Goal: Transaction & Acquisition: Purchase product/service

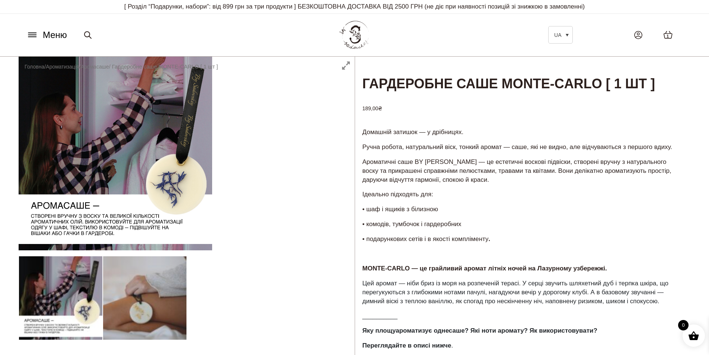
drag, startPoint x: 363, startPoint y: 124, endPoint x: 383, endPoint y: 130, distance: 20.8
click at [383, 118] on h3 "189,00 ₴" at bounding box center [523, 107] width 336 height 22
click at [376, 111] on bdi "189,00 ₴" at bounding box center [373, 108] width 20 height 6
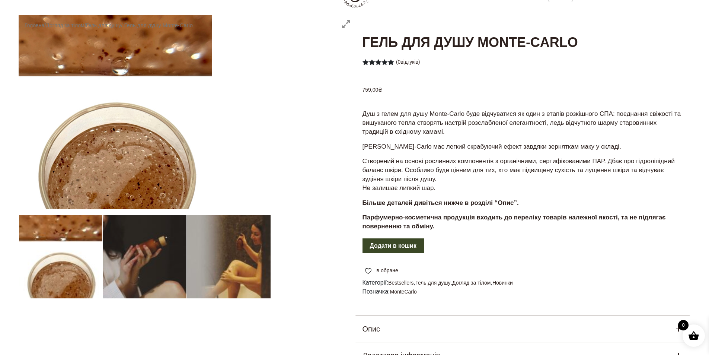
scroll to position [186, 0]
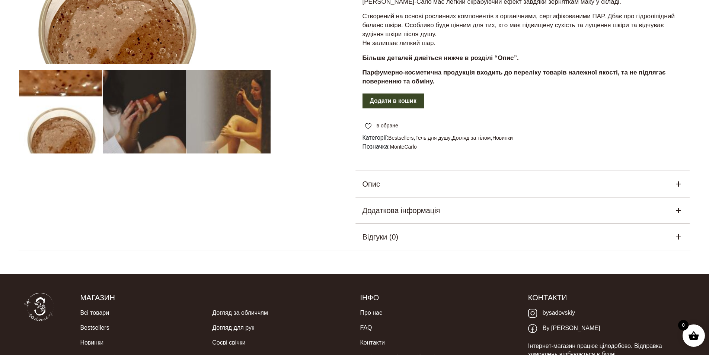
click at [469, 177] on div "Опис" at bounding box center [523, 184] width 336 height 26
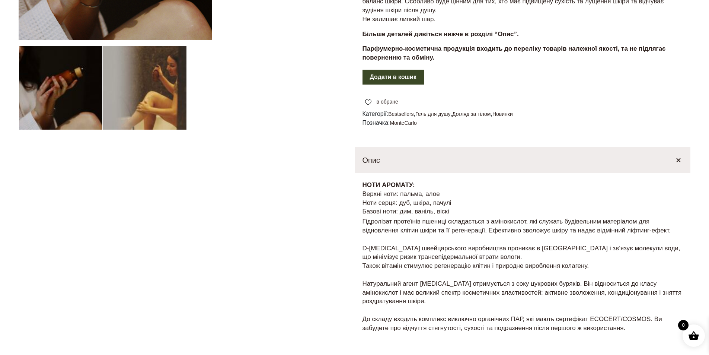
scroll to position [223, 0]
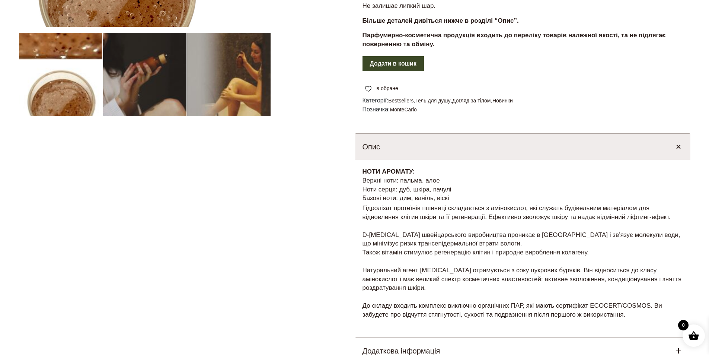
click at [473, 152] on div "Опис" at bounding box center [523, 147] width 336 height 26
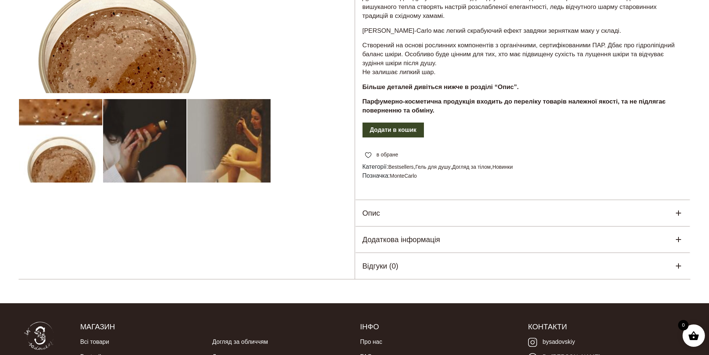
scroll to position [0, 0]
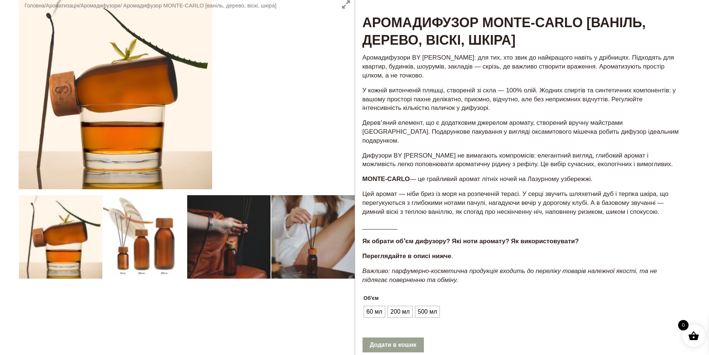
scroll to position [74, 0]
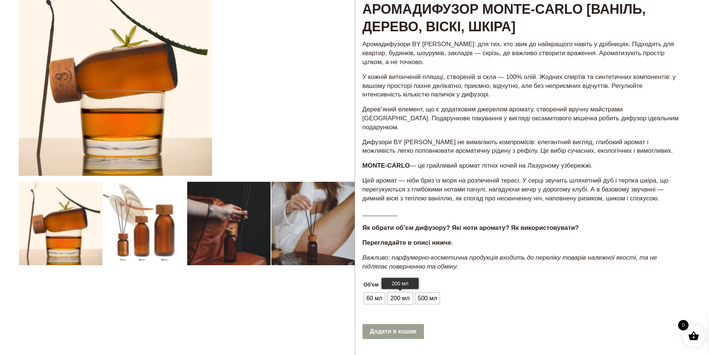
click at [398, 292] on span "200 мл" at bounding box center [400, 298] width 23 height 12
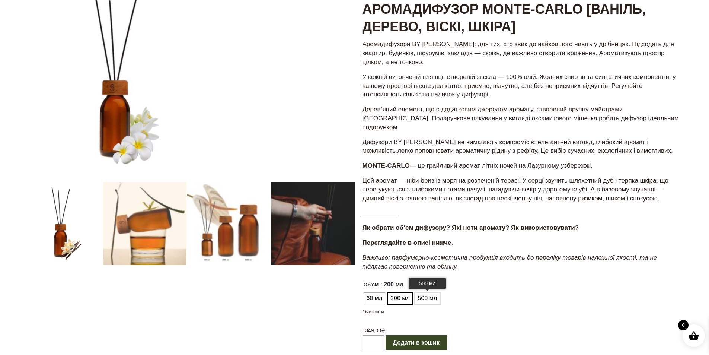
click at [421, 292] on span "500 мл" at bounding box center [427, 298] width 23 height 12
click at [403, 292] on span "200 мл" at bounding box center [400, 298] width 23 height 12
click at [376, 292] on span "60 мл" at bounding box center [375, 298] width 20 height 12
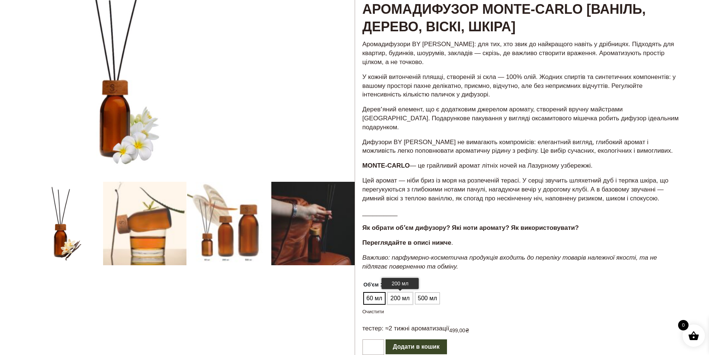
click at [396, 292] on span "200 мл" at bounding box center [400, 298] width 23 height 12
click at [381, 292] on span "60 мл" at bounding box center [375, 298] width 20 height 12
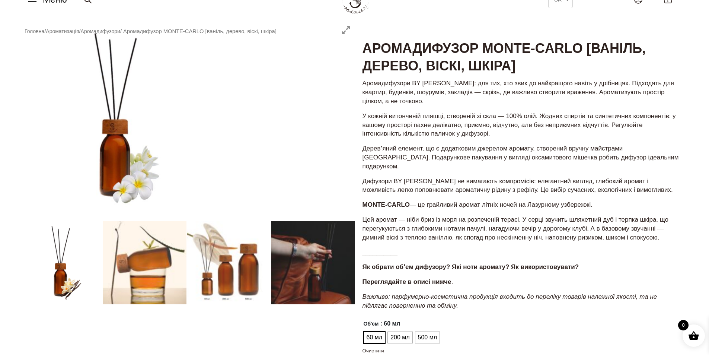
scroll to position [0, 0]
